Goal: Task Accomplishment & Management: Manage account settings

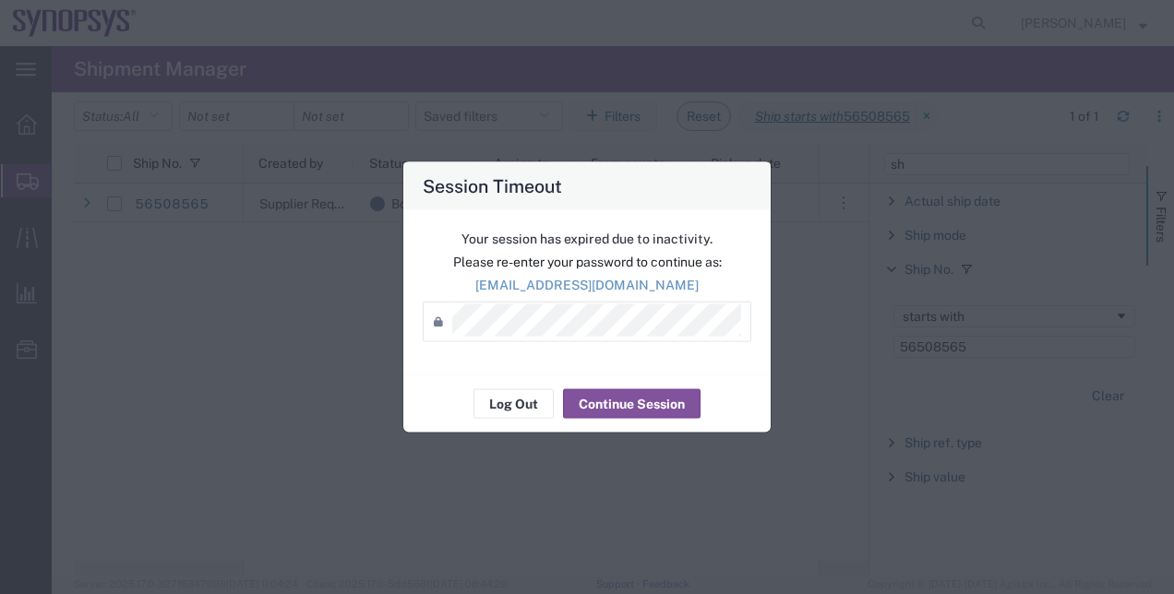
click at [294, 316] on div "Session Timeout Your session has expired due to inactivity. Please re-enter you…" at bounding box center [587, 297] width 1174 height 594
drag, startPoint x: 893, startPoint y: 3, endPoint x: 894, endPoint y: -22, distance: 25.0
click at [894, 0] on html "main_menu Created with Sketch. Collapse Menu Overview Shipments Shipment Manage…" at bounding box center [587, 297] width 1174 height 594
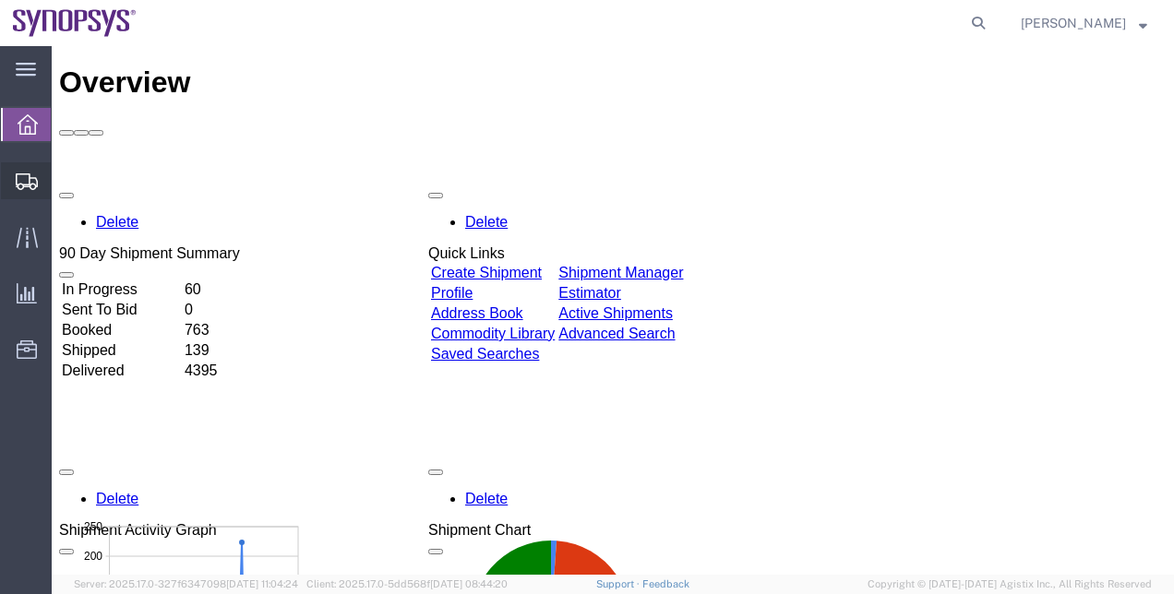
click at [0, 0] on span "Shipment Manager" at bounding box center [0, 0] width 0 height 0
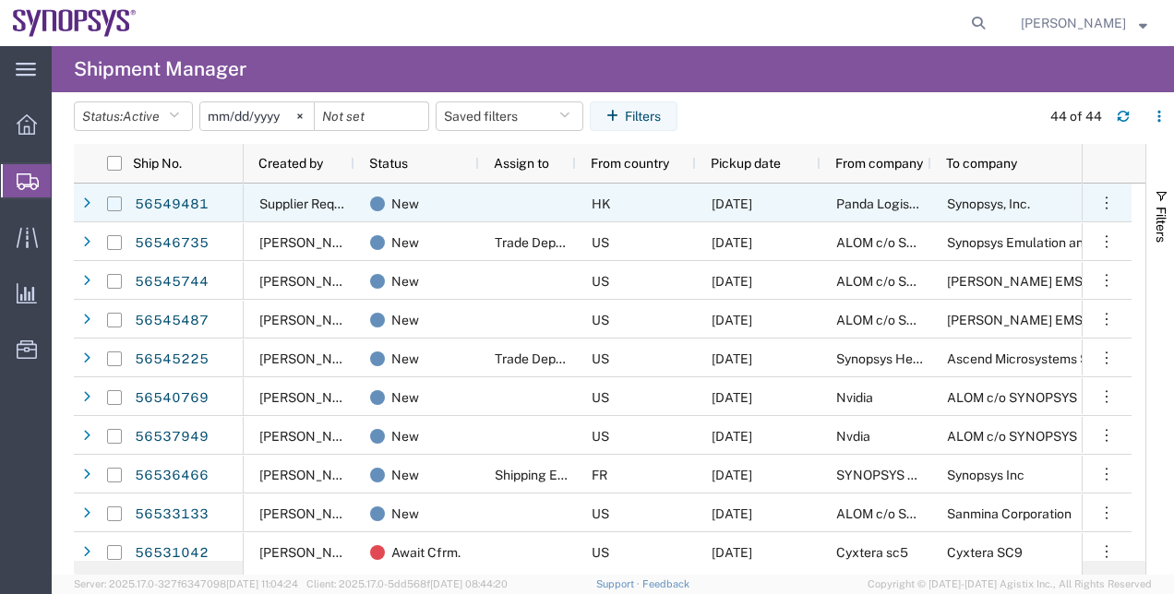
click at [111, 203] on input "Press Space to toggle row selection (unchecked)" at bounding box center [114, 204] width 15 height 15
checkbox input "true"
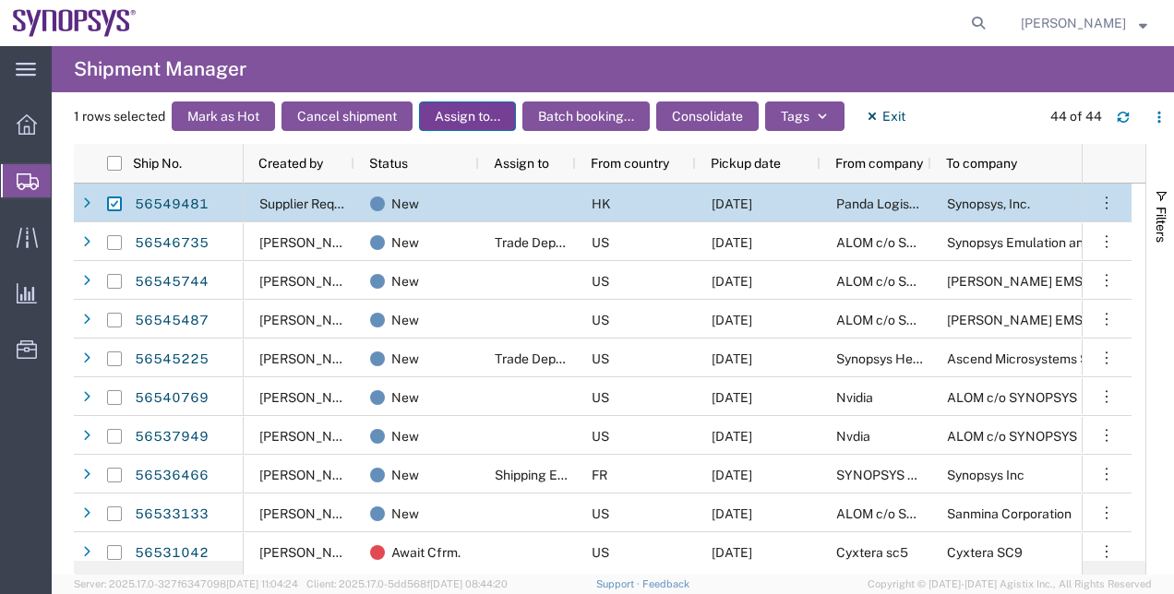
click at [434, 107] on button "Assign to..." at bounding box center [467, 117] width 97 height 30
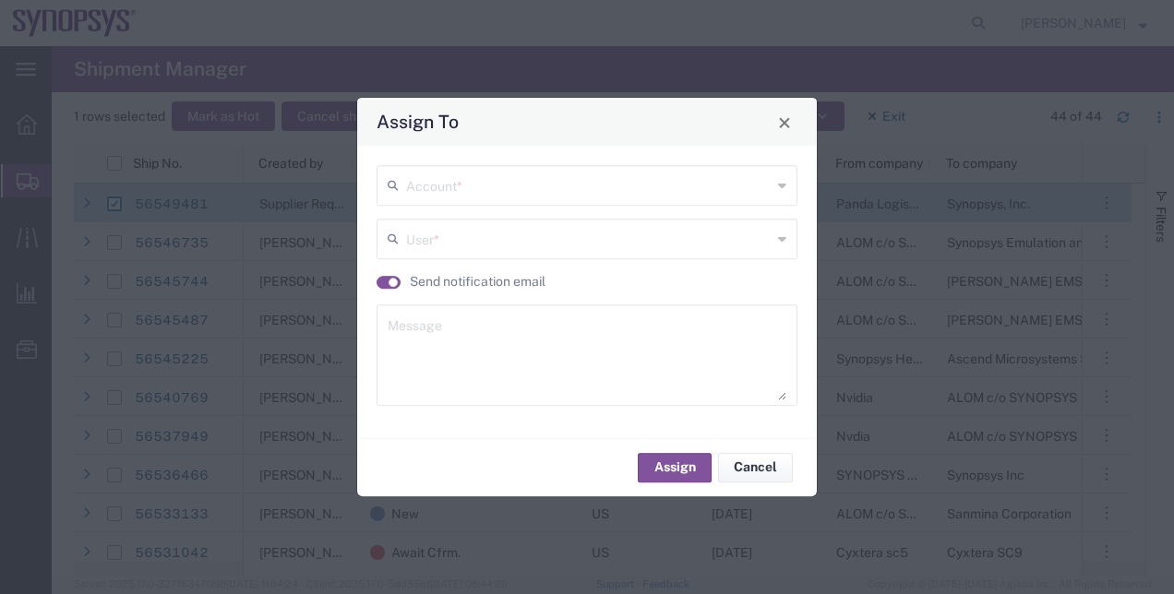
click at [454, 198] on input "text" at bounding box center [588, 184] width 365 height 32
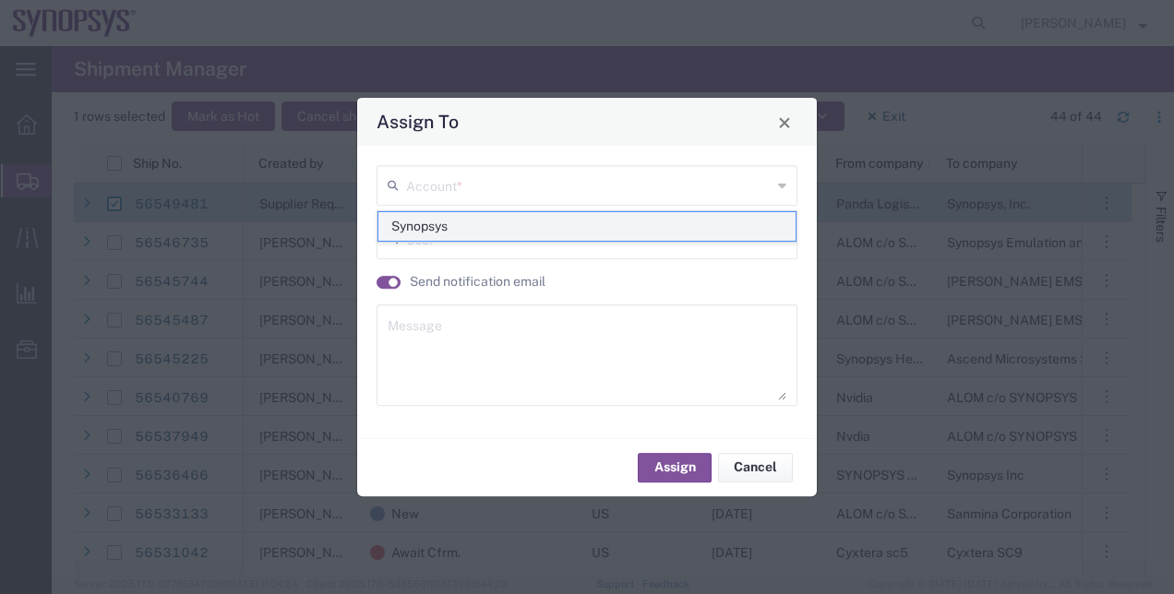
click at [426, 225] on span "Synopsys" at bounding box center [587, 226] width 418 height 29
type input "Synopsys"
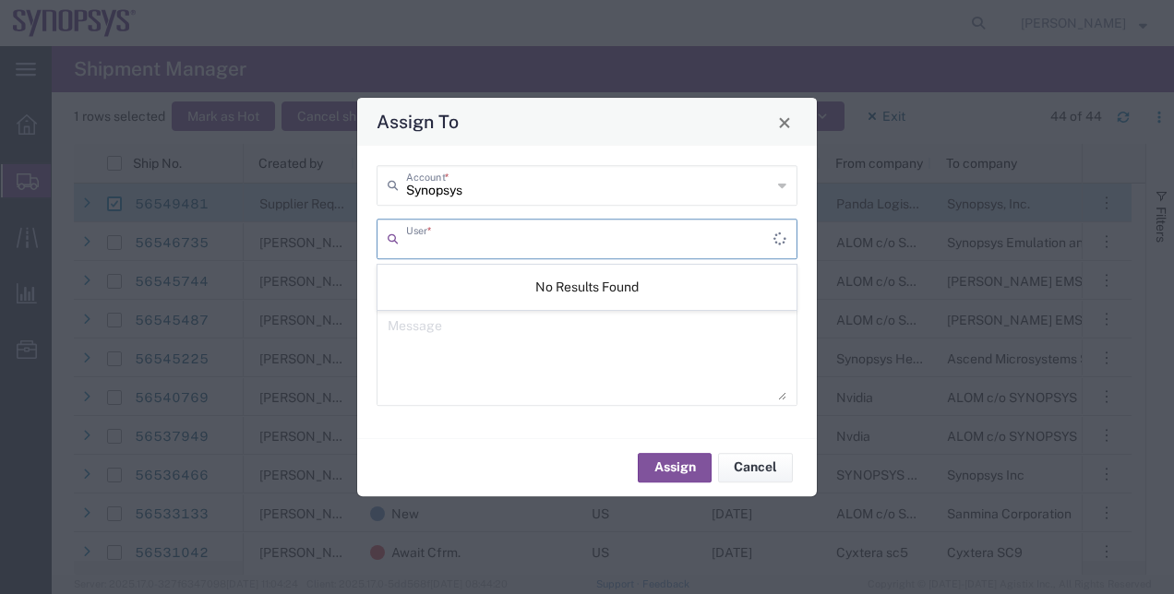
click at [432, 236] on input "text" at bounding box center [589, 238] width 367 height 32
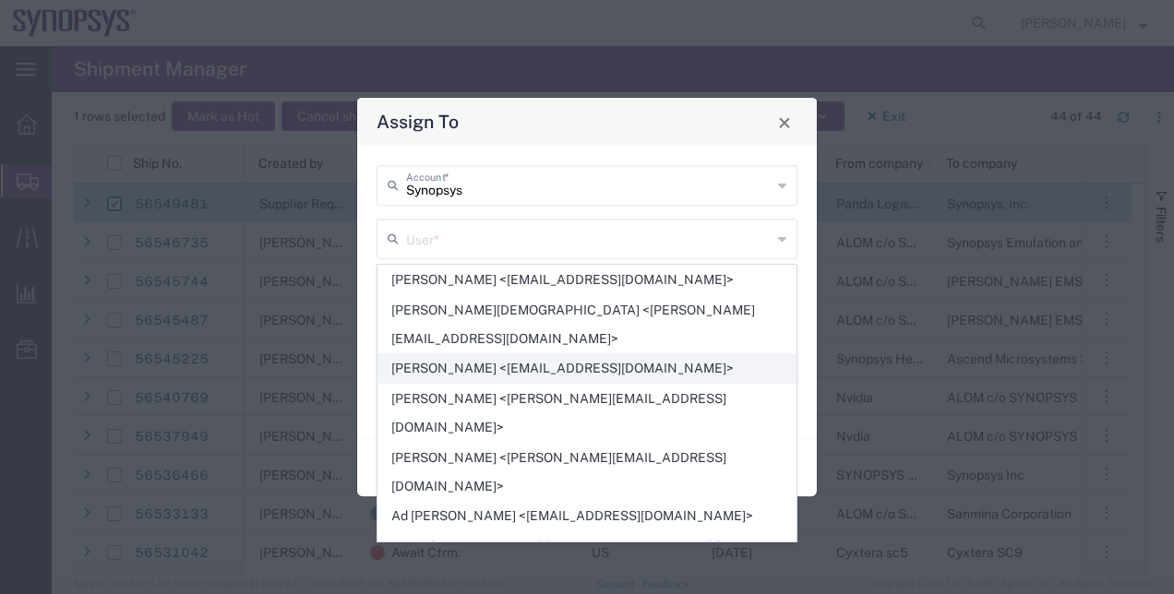
drag, startPoint x: 426, startPoint y: 261, endPoint x: 433, endPoint y: 335, distance: 74.1
click at [433, 354] on span "Abdul Rohilla <arohilla@synopsys.com>" at bounding box center [587, 368] width 418 height 29
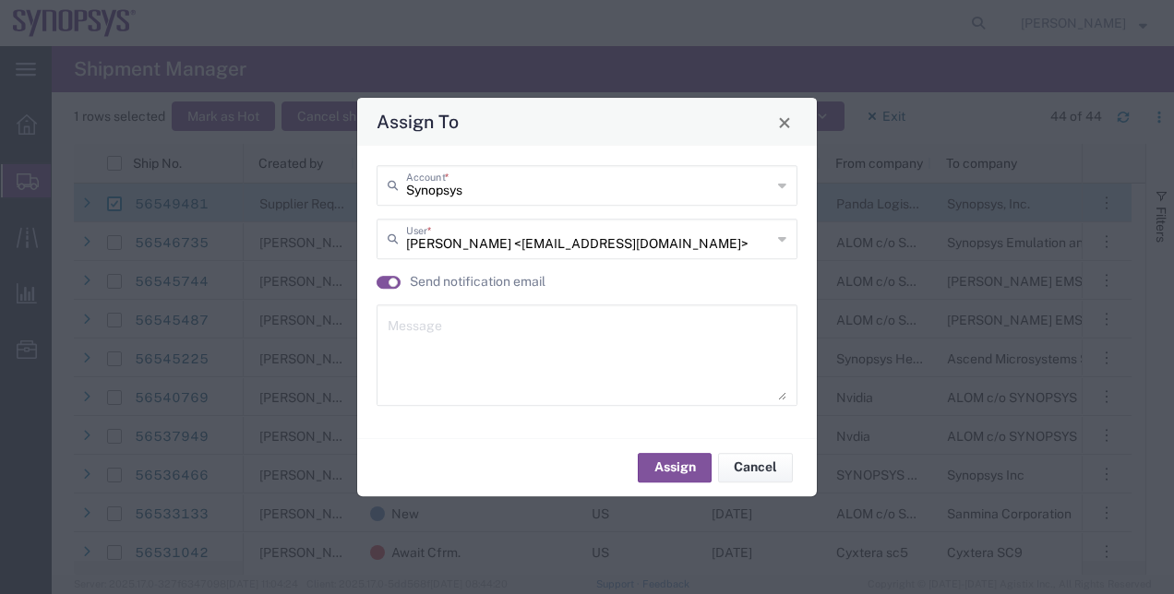
type input "Abdul Rohilla <arohilla@synopsys.com>"
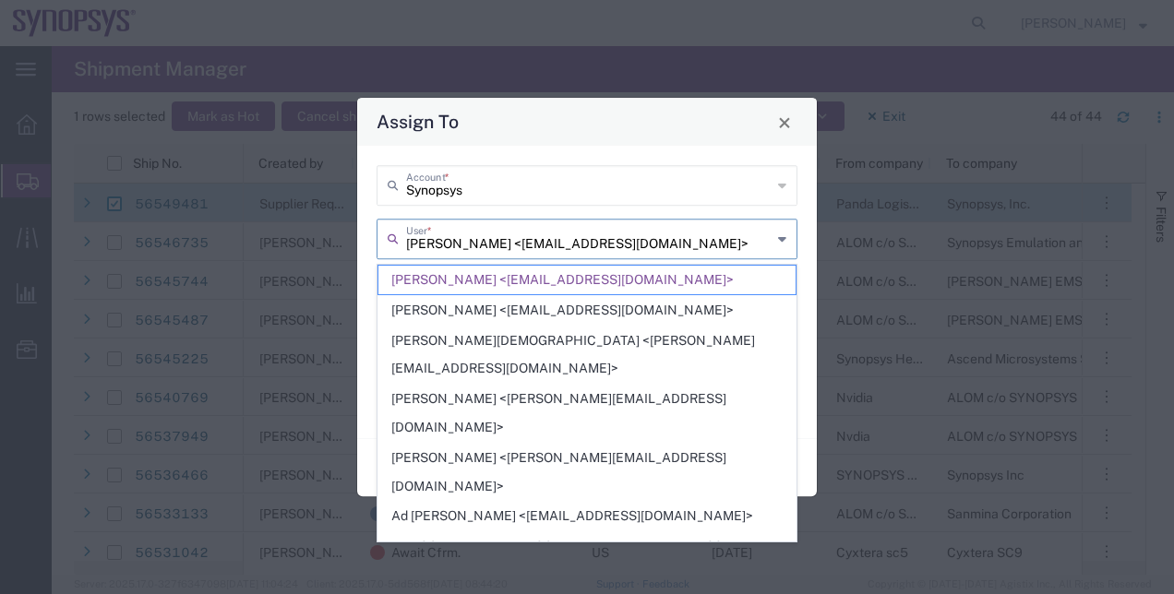
drag, startPoint x: 689, startPoint y: 250, endPoint x: 282, endPoint y: 242, distance: 407.1
click at [282, 242] on div "Assign To Synopsys Account * Abdul Rohilla <arohilla@synopsys.com> User * Send …" at bounding box center [587, 297] width 1174 height 594
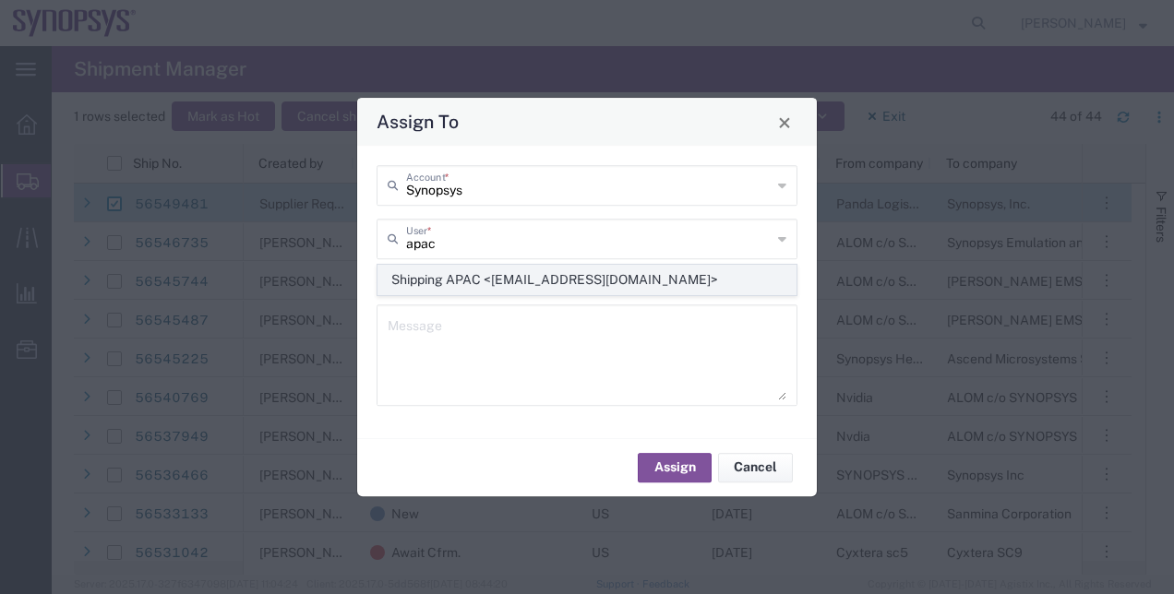
click at [545, 268] on span "Shipping APAC <shipping-apac@synopsys.com>" at bounding box center [587, 280] width 418 height 29
type input "Shipping APAC <shipping-apac@synopsys.com>"
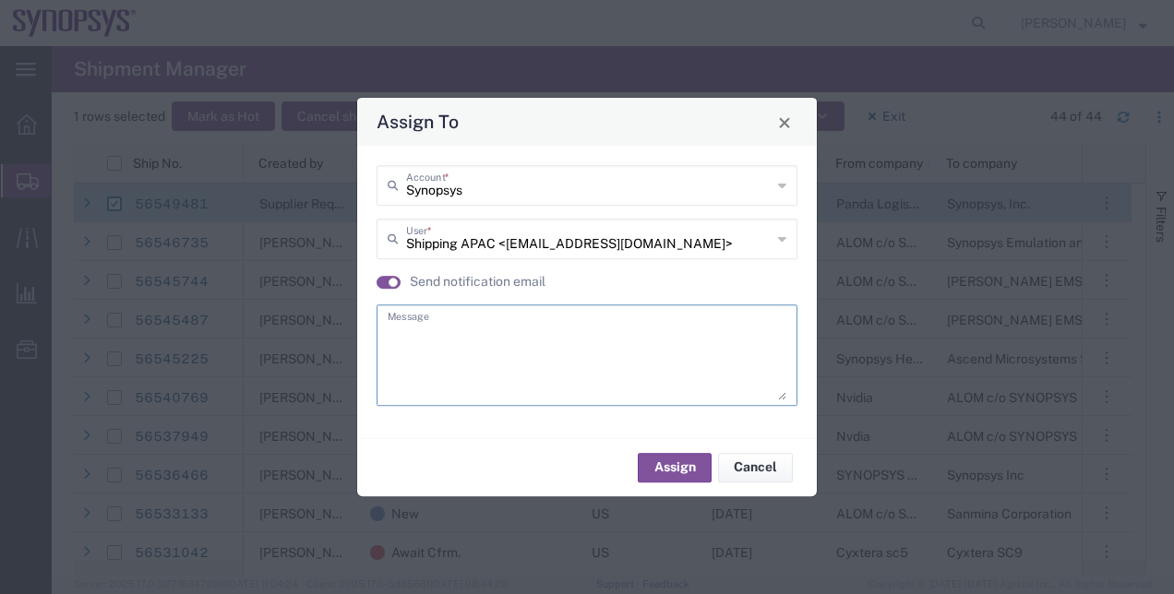
click at [545, 323] on textarea at bounding box center [587, 355] width 399 height 90
type textarea "."
click at [676, 477] on button "Assign" at bounding box center [675, 468] width 74 height 30
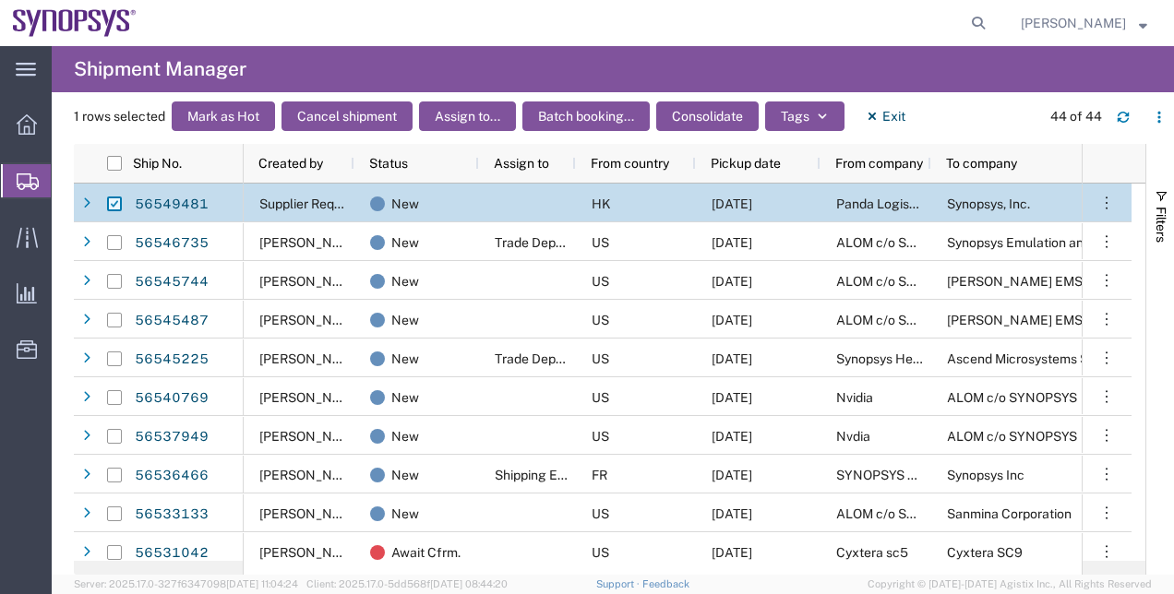
click at [113, 205] on input "Press Space to toggle row selection (checked)" at bounding box center [114, 204] width 15 height 15
checkbox input "false"
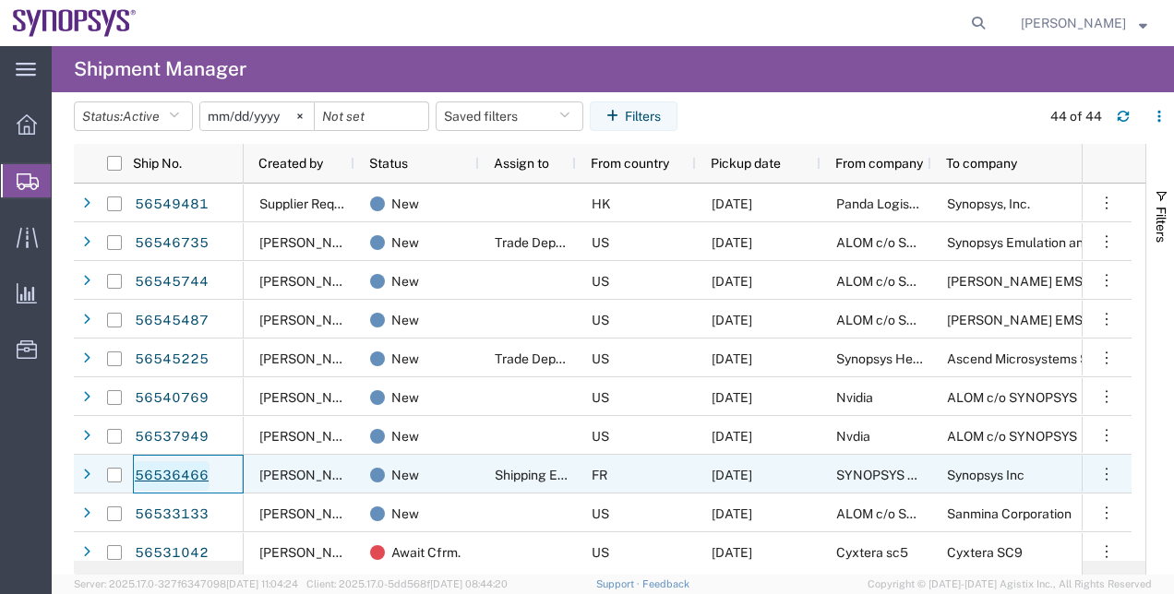
click at [191, 473] on link "56536466" at bounding box center [172, 476] width 76 height 30
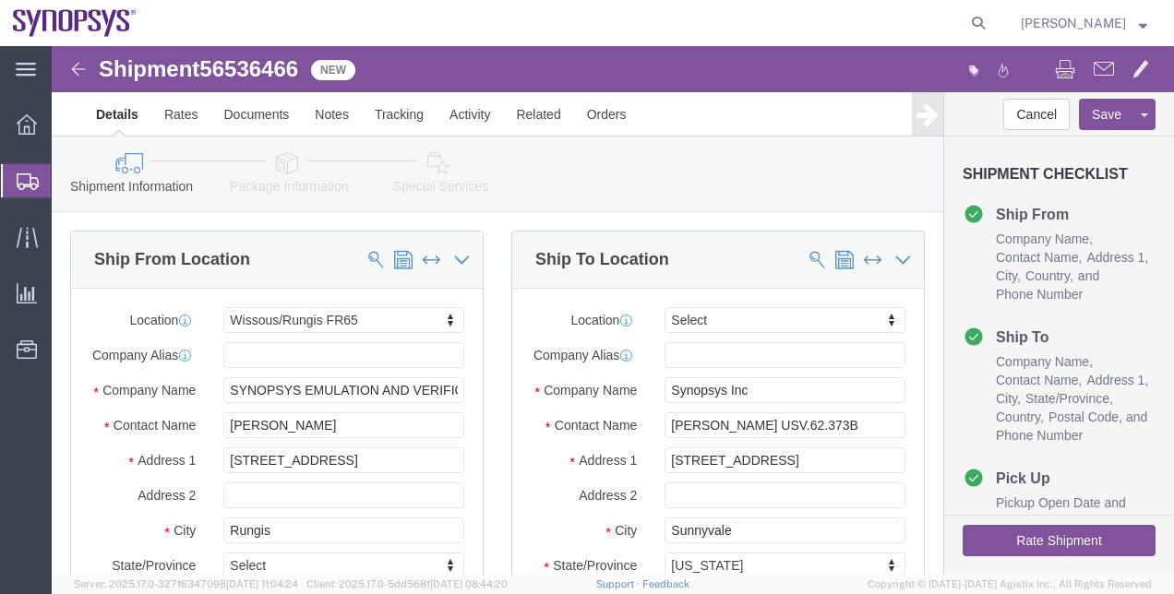
select select "63109"
select select
click link "Package Information"
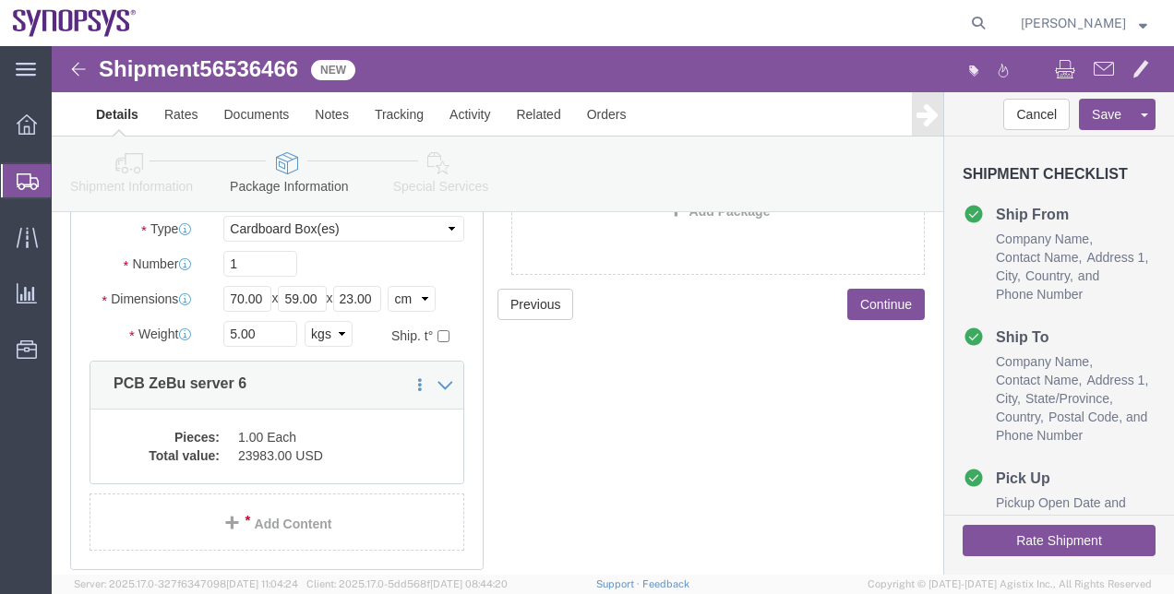
scroll to position [182, 0]
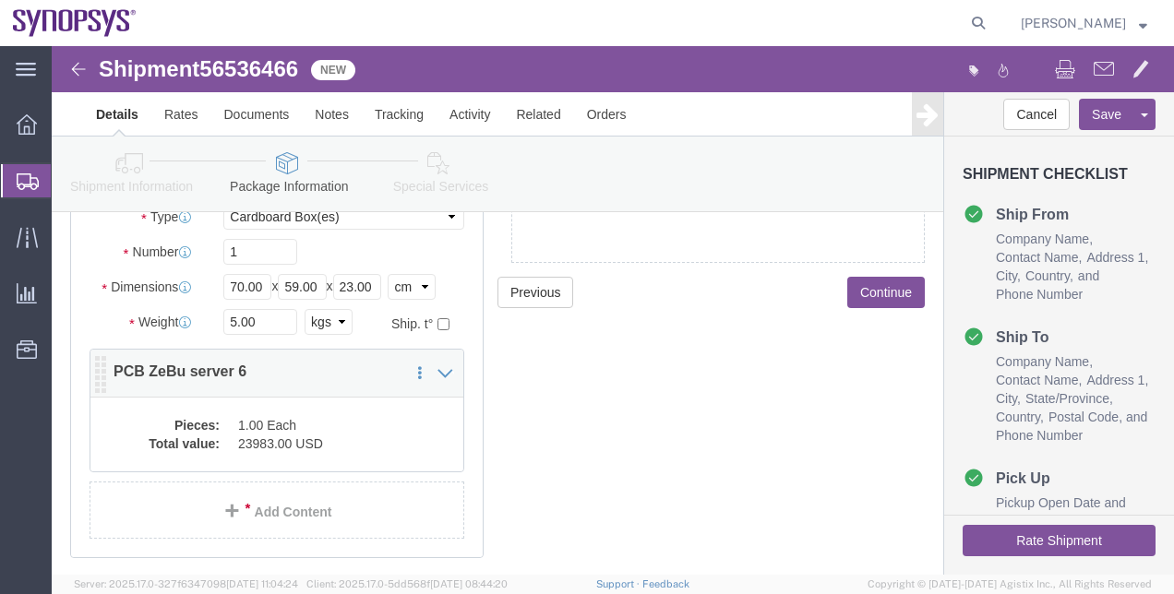
click dd "23983.00 USD"
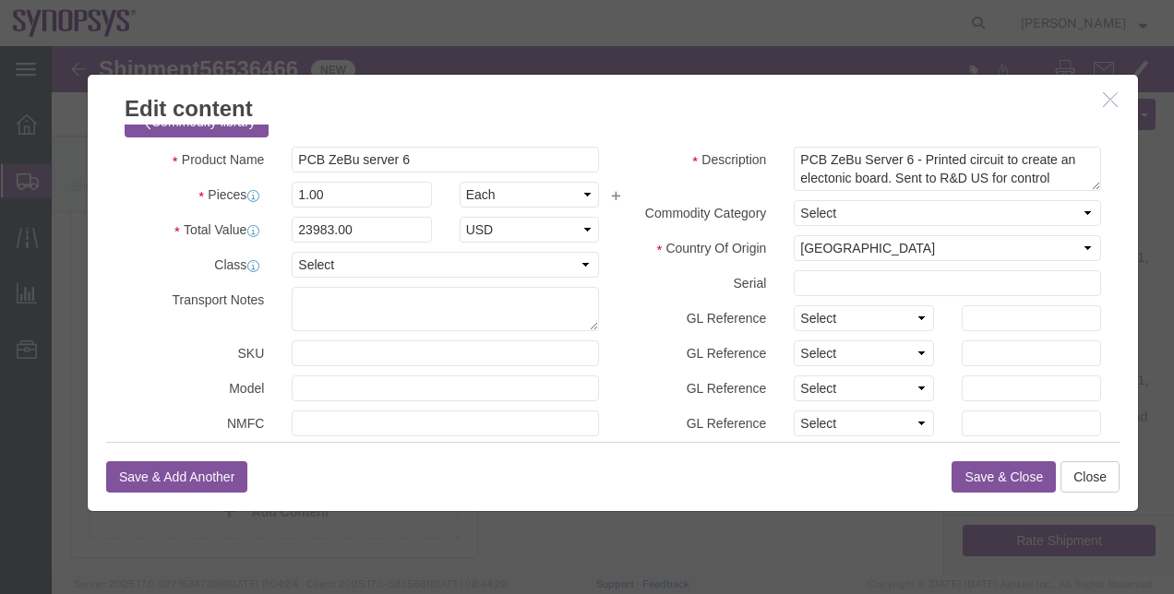
scroll to position [0, 0]
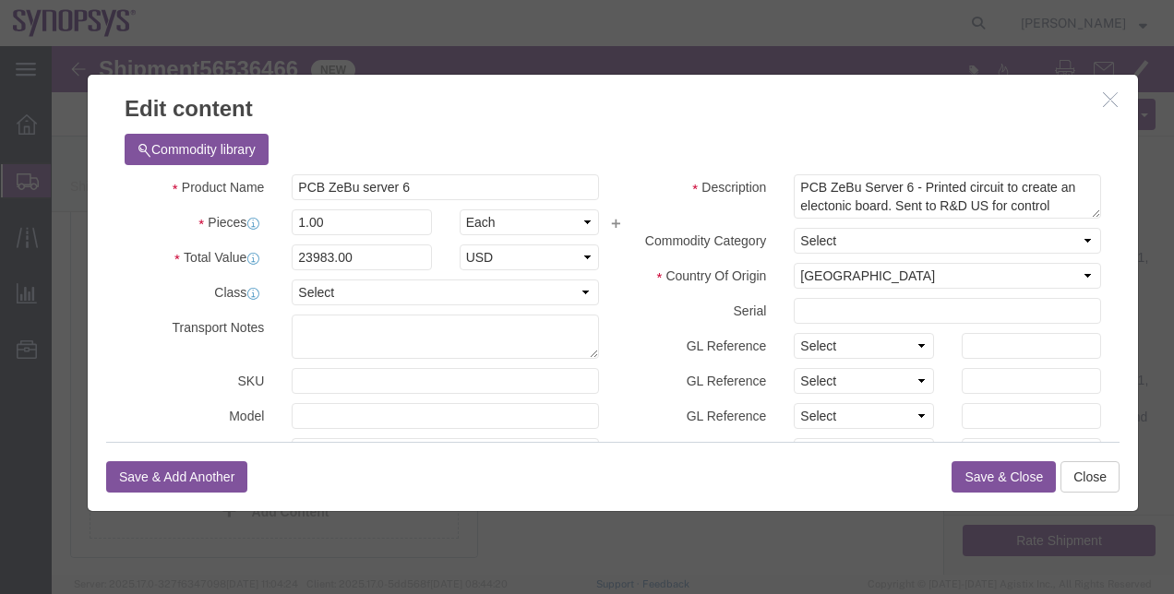
click icon "button"
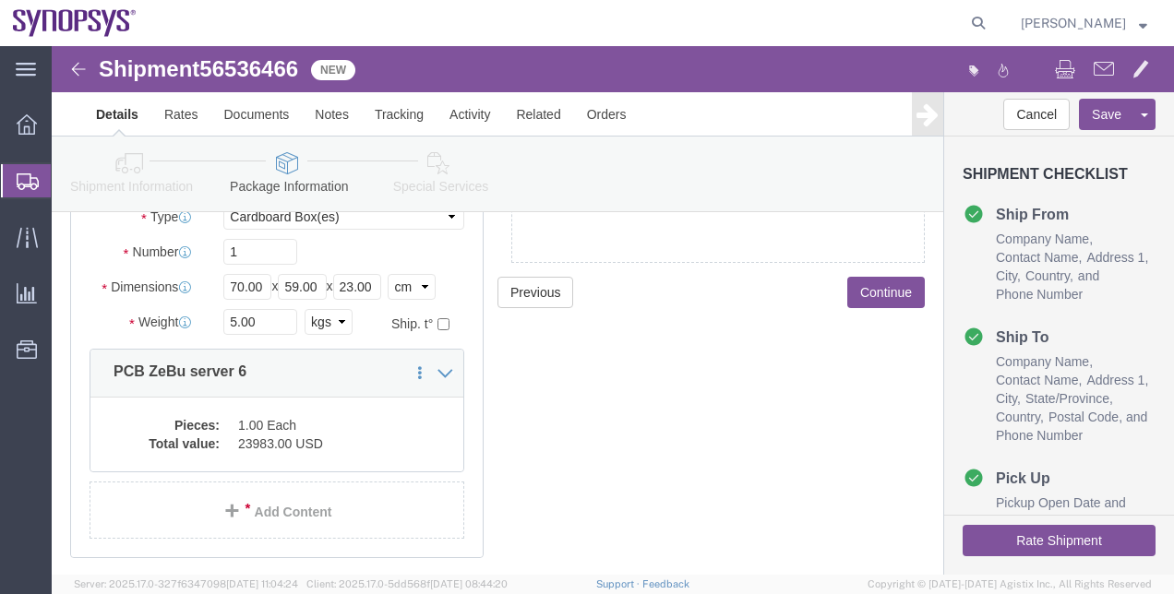
click span "56536466"
copy span "56536466"
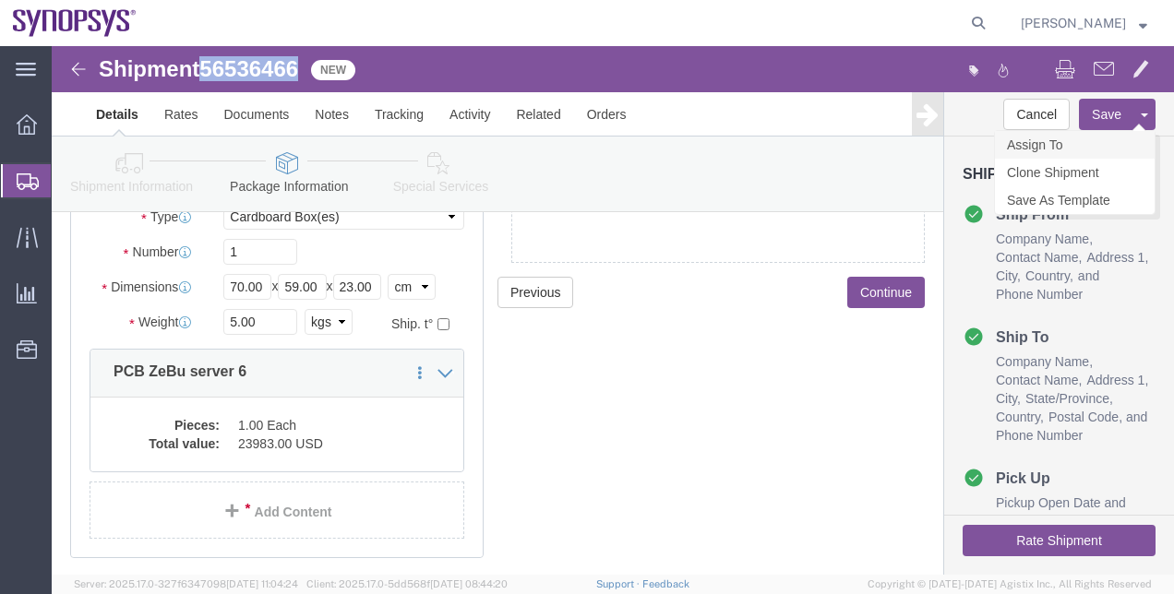
click link "Assign To"
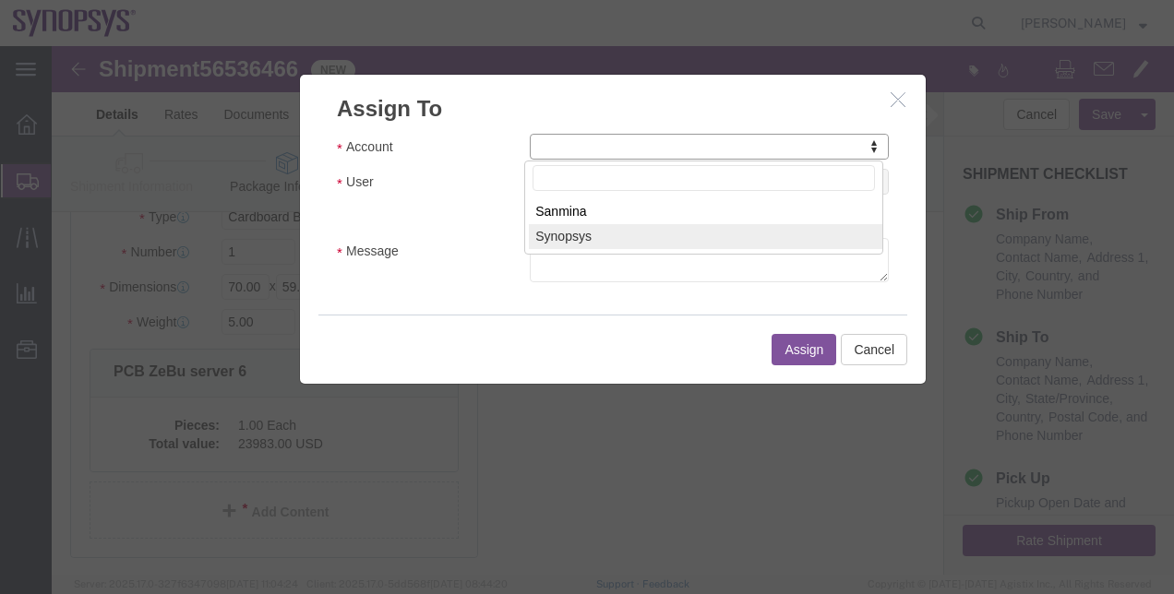
select select "117156"
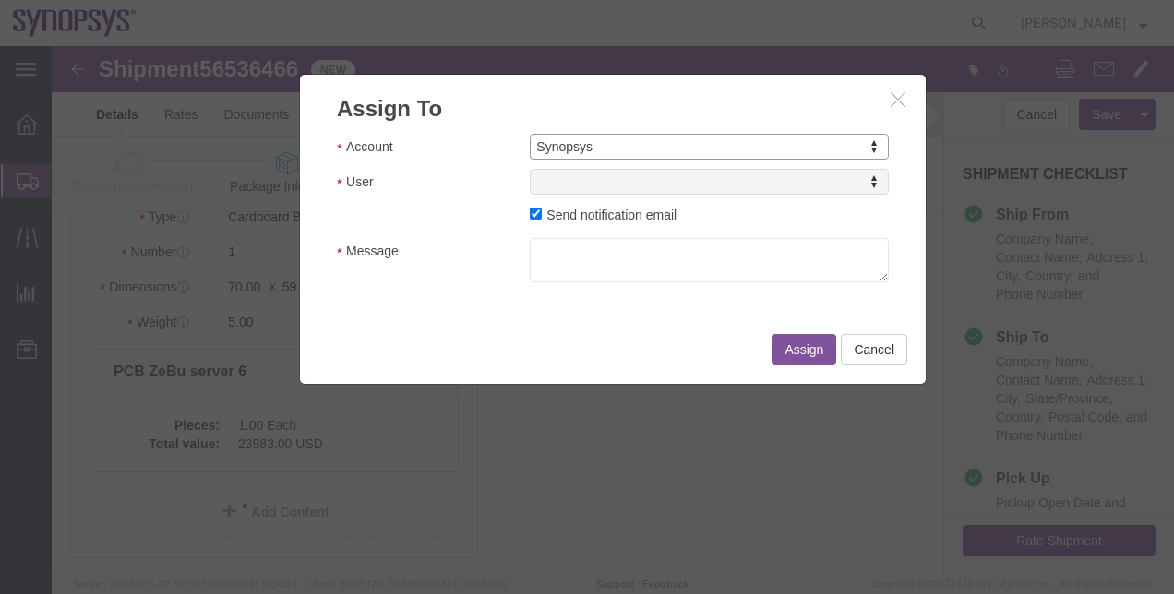
select select
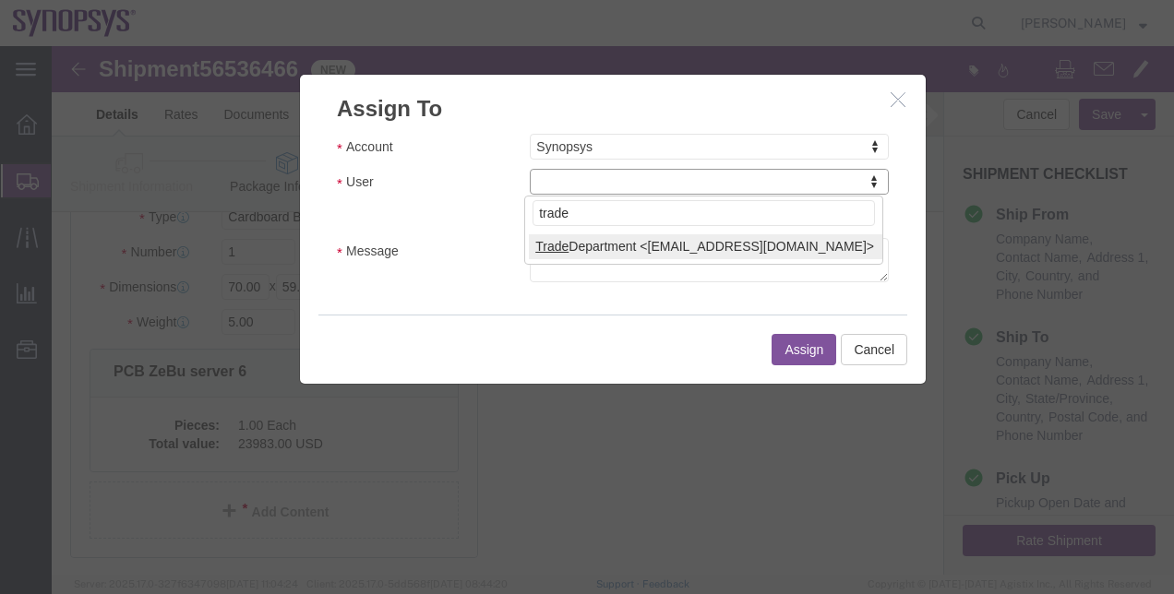
type input "trade"
select select "112062"
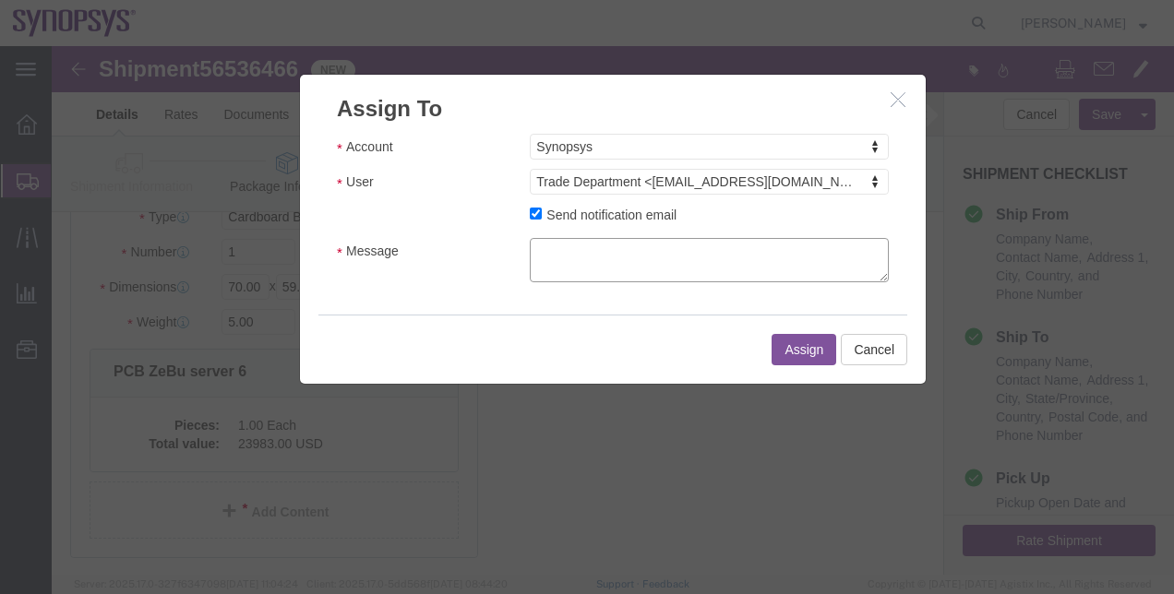
click textarea "Message"
type textarea "Missing ECCN"
click button "Assign"
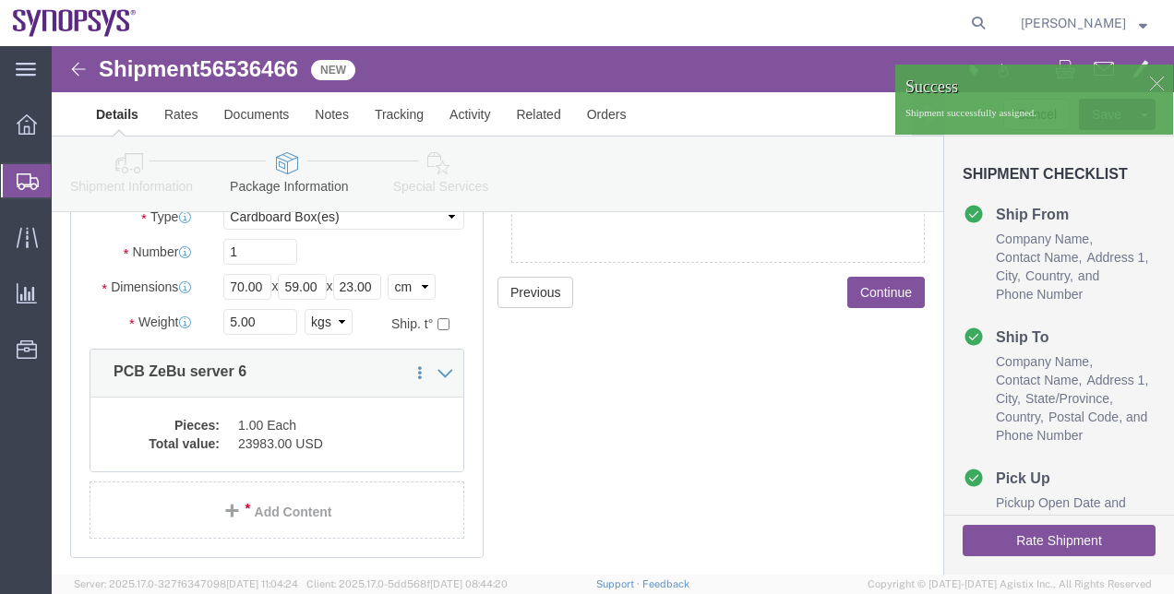
click at [0, 0] on span "Shipment Manager" at bounding box center [0, 0] width 0 height 0
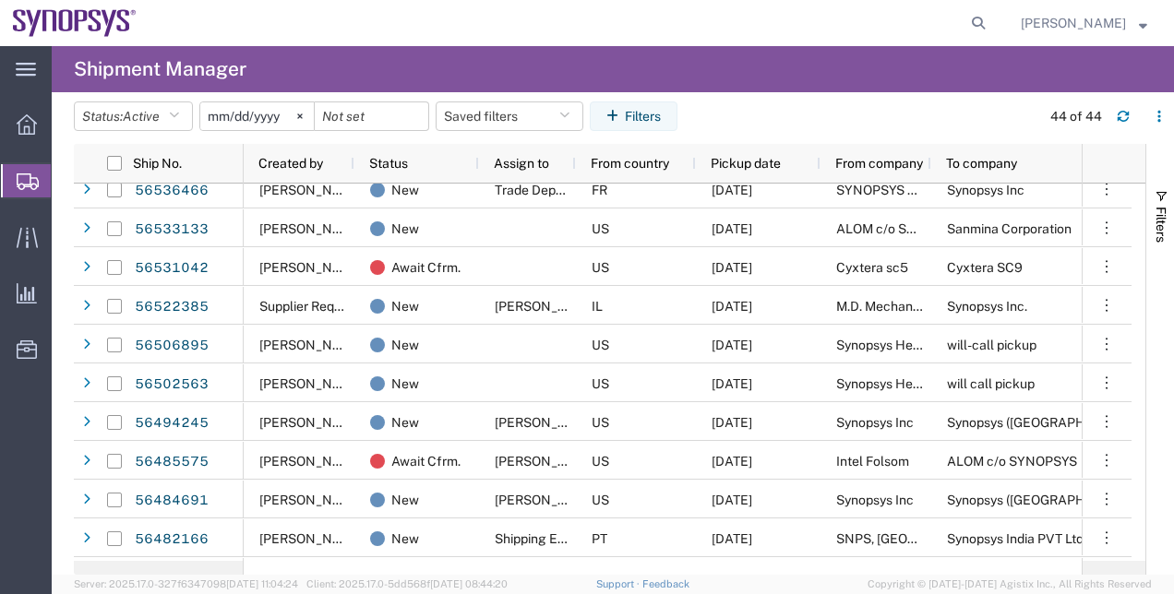
scroll to position [292, 0]
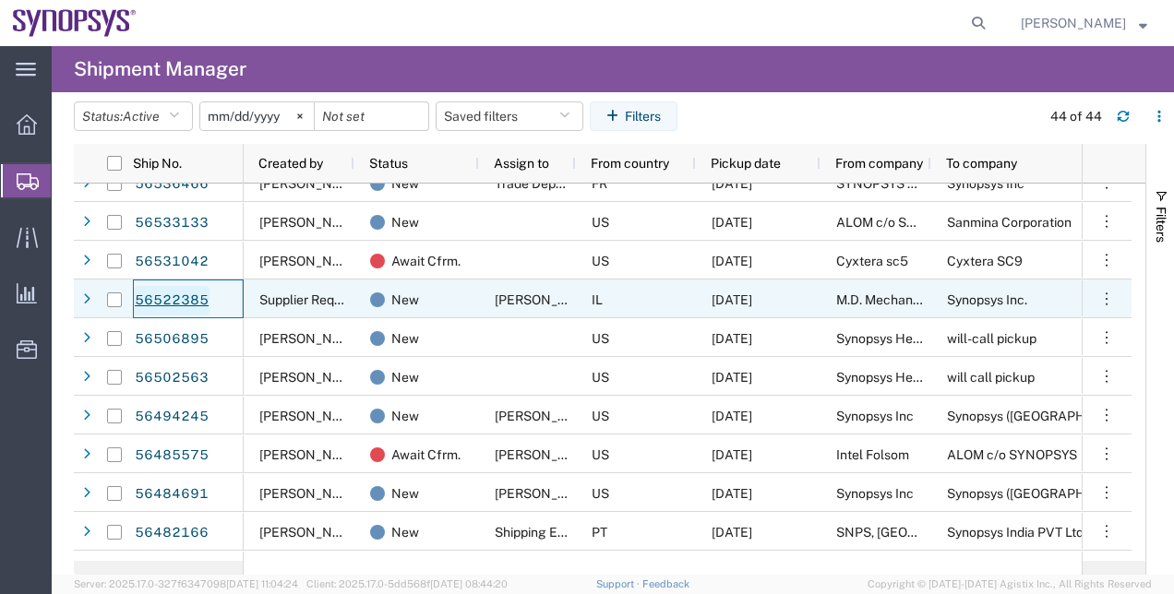
click at [199, 294] on link "56522385" at bounding box center [172, 301] width 76 height 30
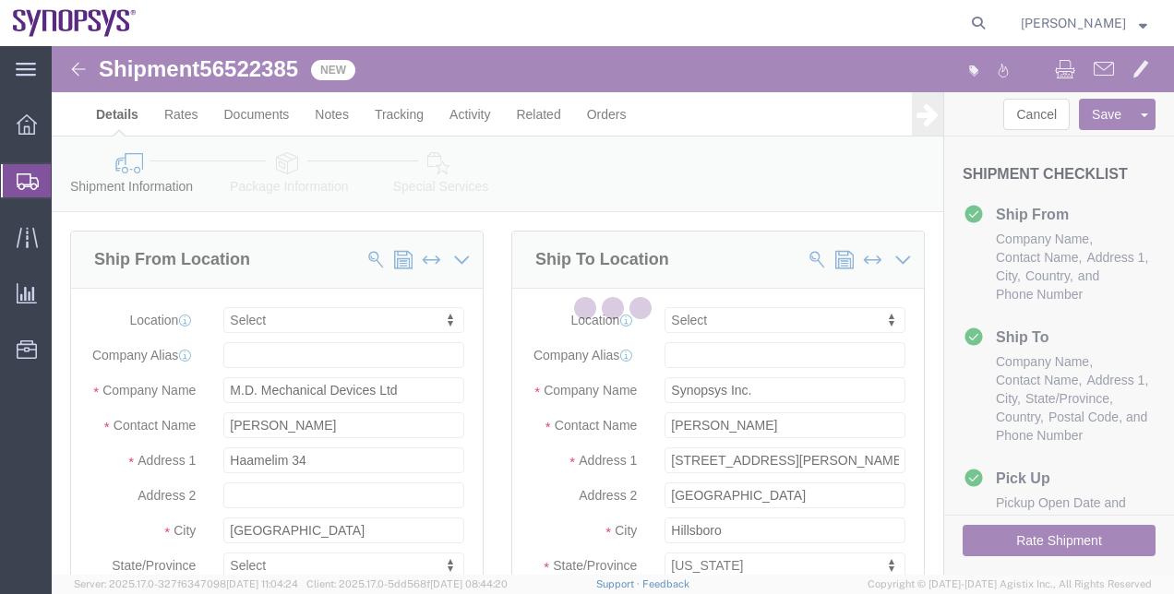
click at [302, 56] on div at bounding box center [613, 310] width 1122 height 529
select select
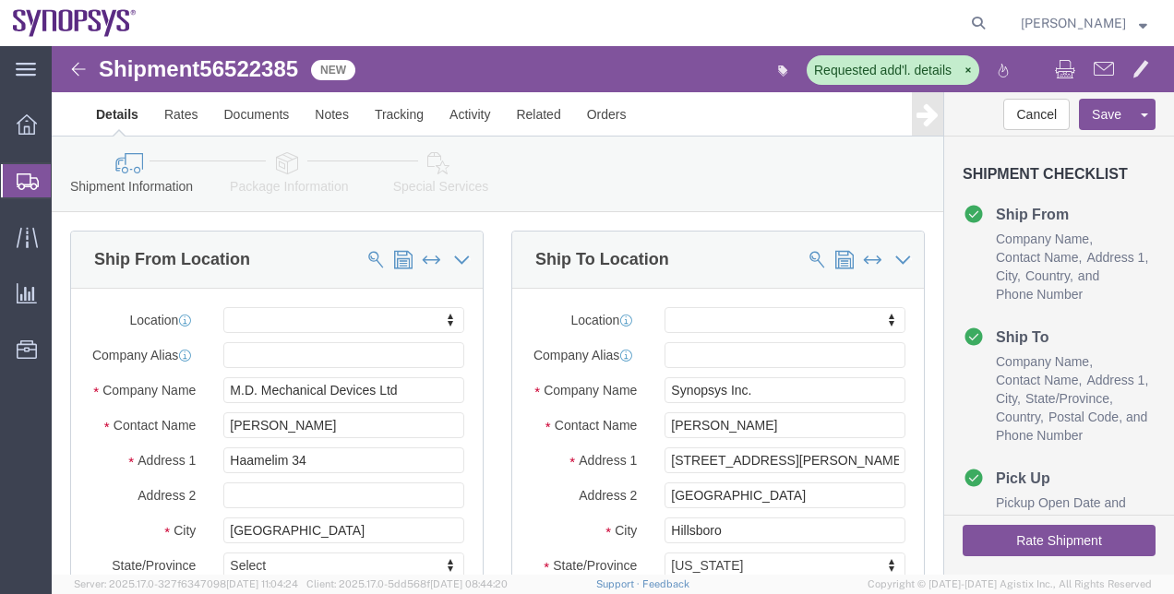
click span "56522385"
drag, startPoint x: 302, startPoint y: 56, endPoint x: 250, endPoint y: 10, distance: 69.3
click span "56522385"
copy span "56522385"
